Goal: Communication & Community: Answer question/provide support

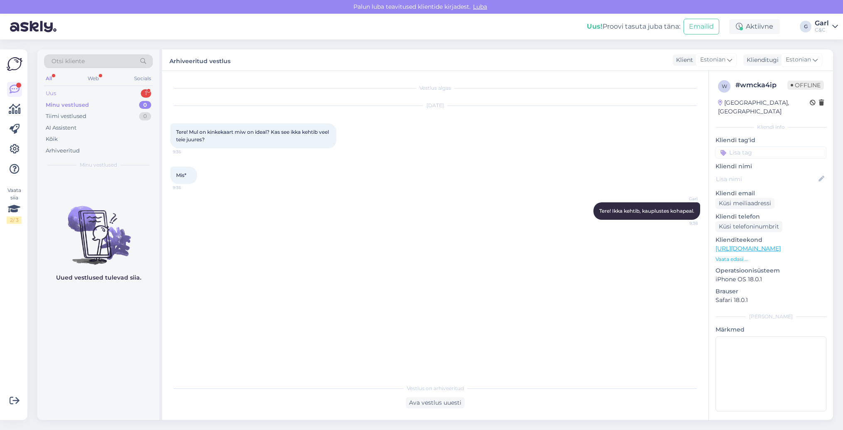
click at [136, 89] on div "Uus 1" at bounding box center [98, 94] width 109 height 12
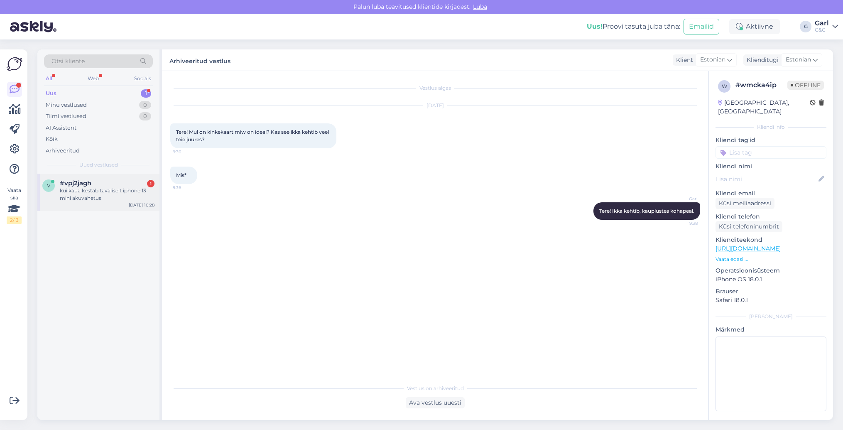
click at [120, 204] on div "v #vpj2jagh 1 kui kaua kestab tavaliselt iphone 13 mini akuvahetus [DATE] 10:28" at bounding box center [98, 192] width 122 height 37
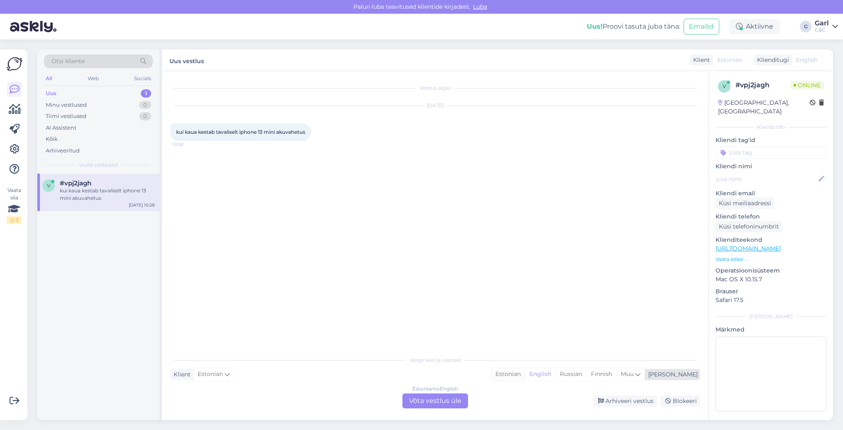
click at [525, 379] on div "Estonian" at bounding box center [508, 374] width 34 height 12
click at [435, 397] on div "Estonian to Estonian Võta vestlus üle" at bounding box center [435, 400] width 66 height 15
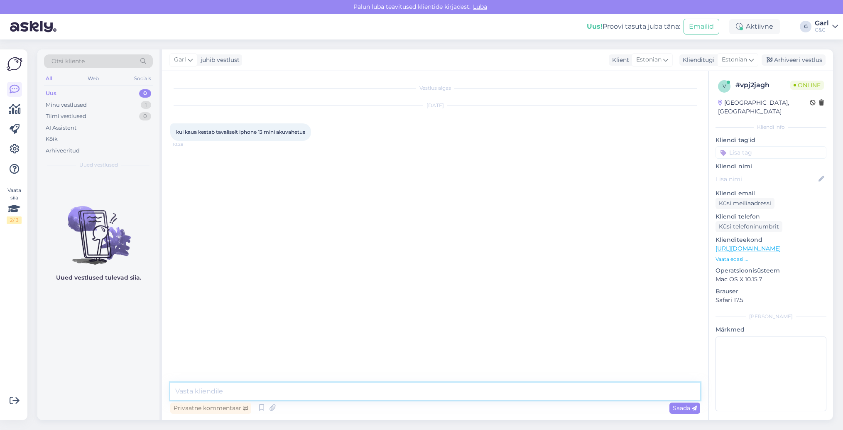
click at [436, 392] on textarea at bounding box center [435, 390] width 530 height 17
type textarea "Tere! Kui varuosa on kohapeal olemas, siis keskmiselt 2-3 tundi võtab aega akuv…"
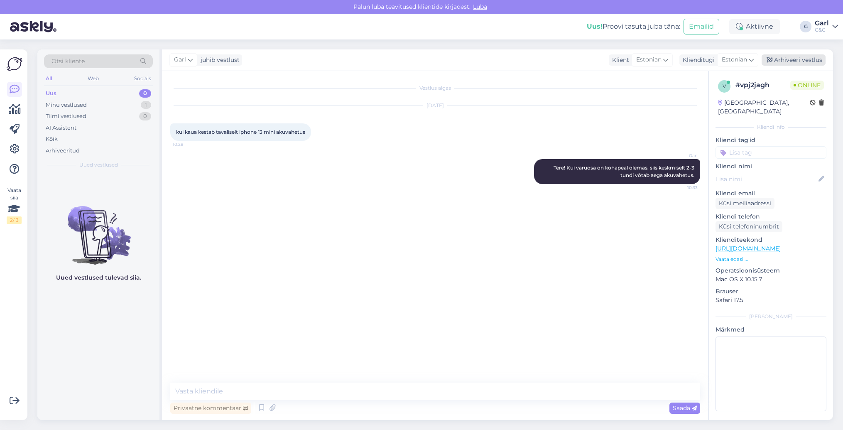
click at [791, 55] on div "Arhiveeri vestlus" at bounding box center [793, 59] width 64 height 11
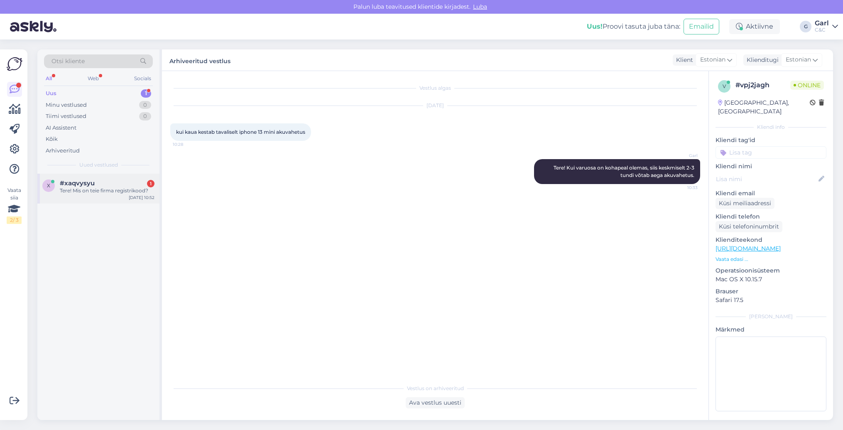
click at [97, 184] on div "#xaqvysyu 1" at bounding box center [107, 182] width 95 height 7
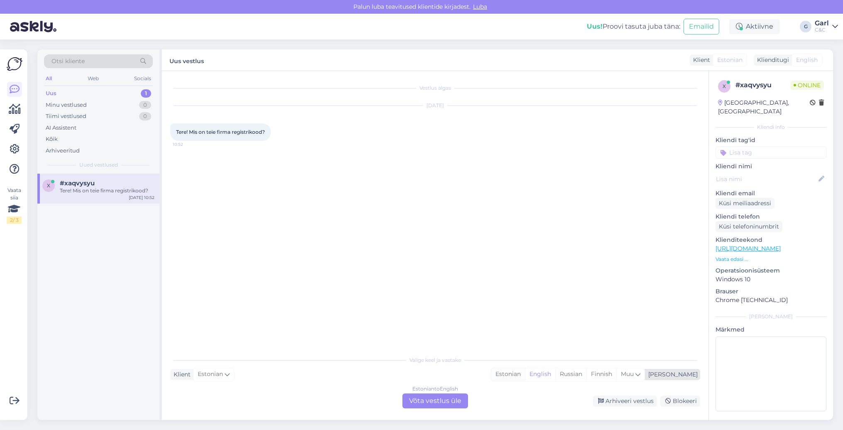
click at [525, 371] on div "Estonian" at bounding box center [508, 374] width 34 height 12
click at [427, 403] on div "Estonian to Estonian Võta vestlus üle" at bounding box center [435, 400] width 66 height 15
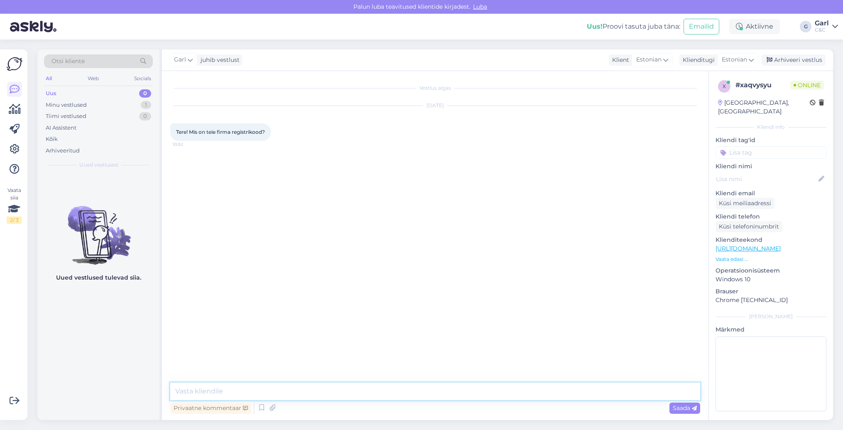
click at [234, 383] on textarea at bounding box center [435, 390] width 530 height 17
paste textarea "[URL][DOMAIN_NAME]"
type textarea "Tere! Vajalikud andmed leiate siit: [URL][DOMAIN_NAME]"
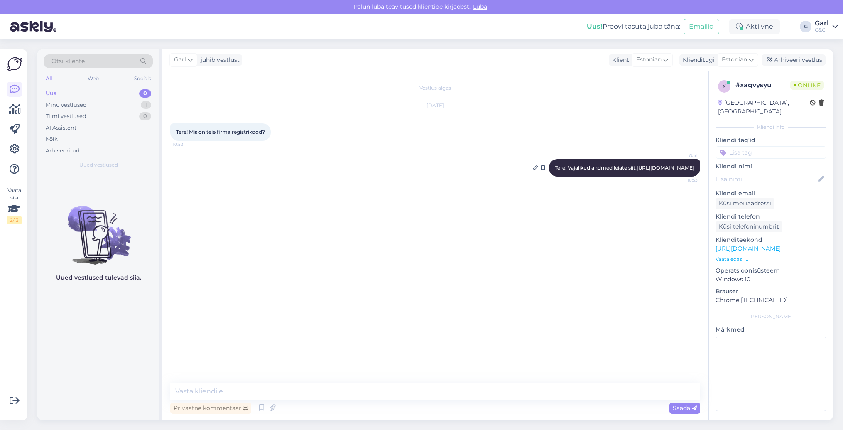
click at [636, 171] on link "[URL][DOMAIN_NAME]" at bounding box center [665, 167] width 58 height 6
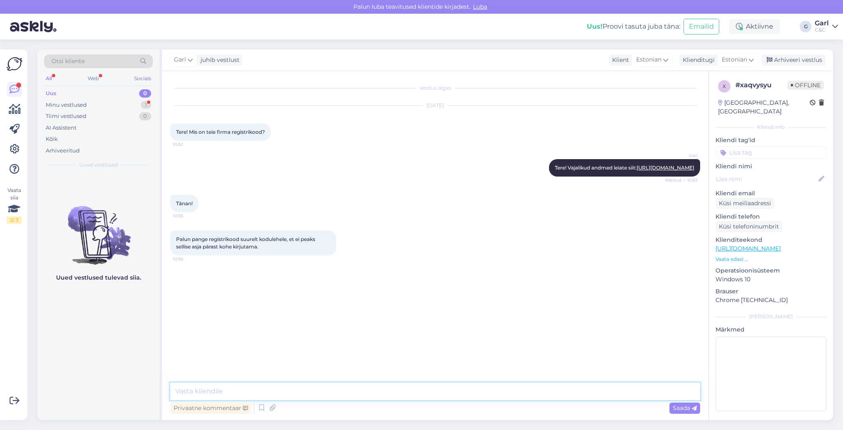
click at [251, 384] on textarea at bounding box center [435, 390] width 530 height 17
type textarea "Tänud tagasiside eest. [PERSON_NAME] info edasi."
click at [342, 283] on div "Garl Tänud tagasiside eest. [PERSON_NAME] info edasi. 10:57" at bounding box center [435, 282] width 530 height 36
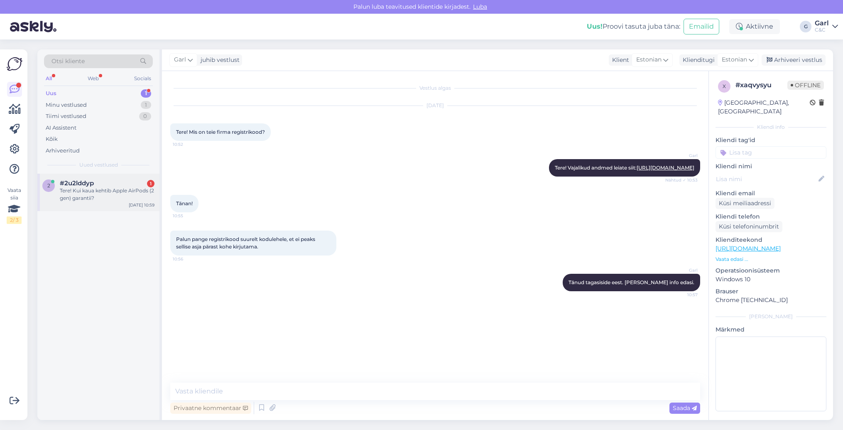
click at [125, 196] on div "Tere! Kui kaua kehtib Apple AirPods (2 gen) garantii?" at bounding box center [107, 194] width 95 height 15
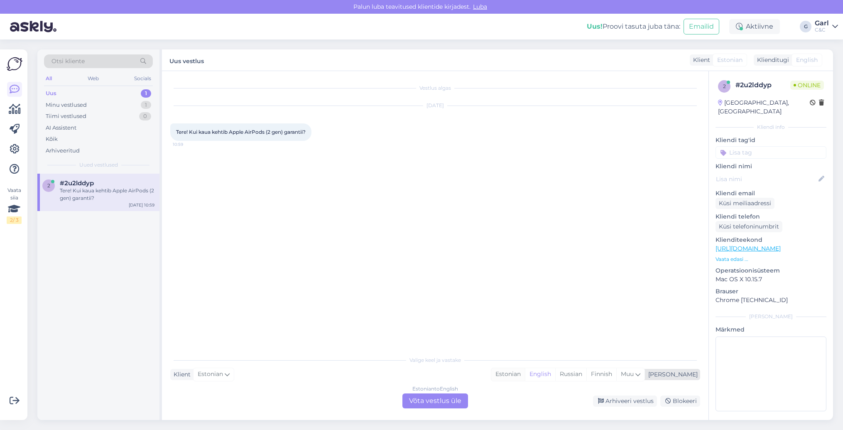
click at [525, 377] on div "Estonian" at bounding box center [508, 374] width 34 height 12
click at [441, 394] on div "Estonian to Estonian Võta vestlus üle" at bounding box center [435, 400] width 66 height 15
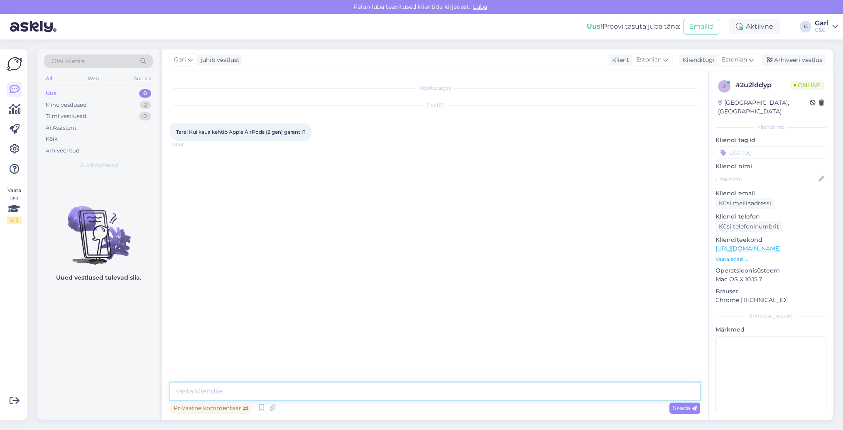
click at [441, 393] on textarea at bounding box center [435, 390] width 530 height 17
type textarea "Tere! Kehtib ülemaailmne 1-aastane garantii."
